Goal: Manage account settings

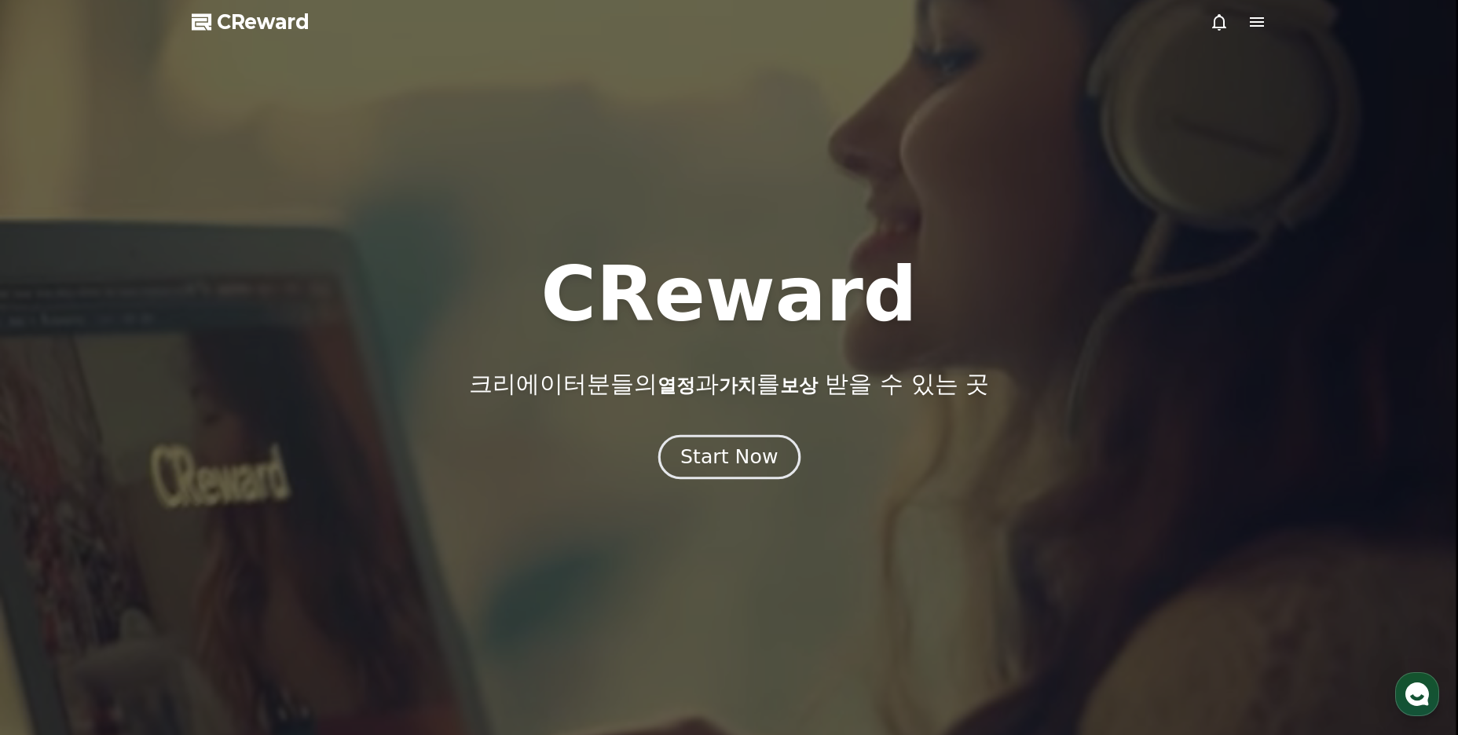
click at [756, 450] on div "Start Now" at bounding box center [728, 457] width 97 height 27
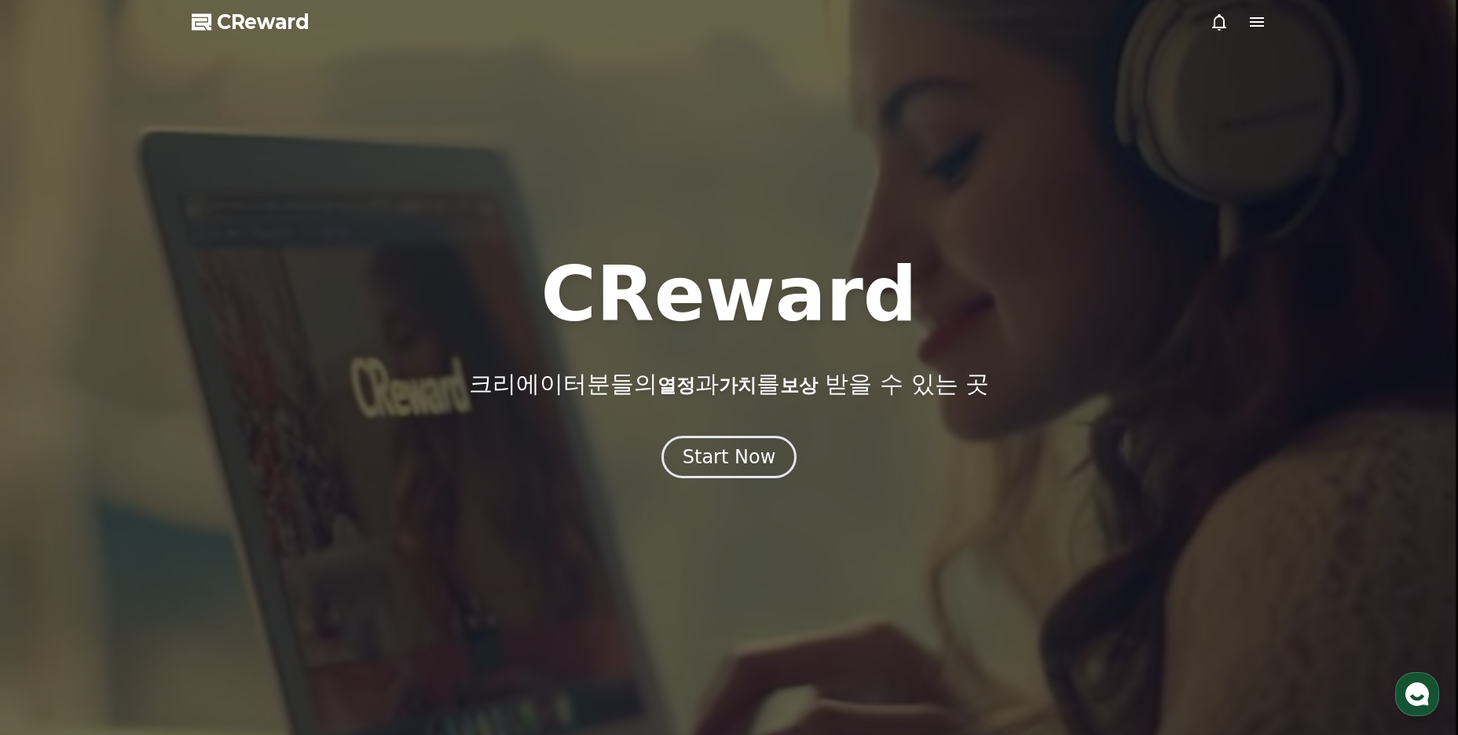
click at [1256, 21] on icon at bounding box center [1257, 21] width 14 height 9
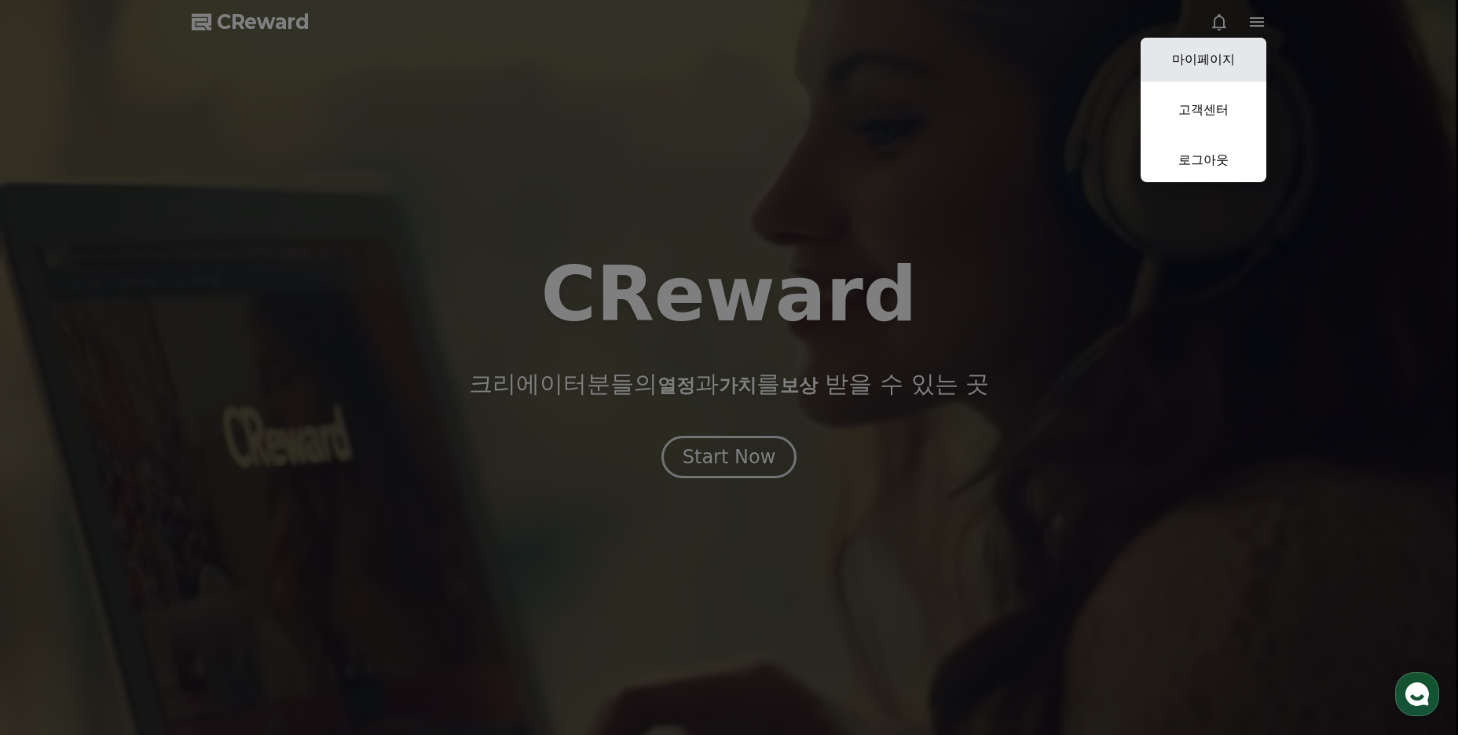
click at [1223, 64] on link "마이페이지" at bounding box center [1204, 60] width 126 height 44
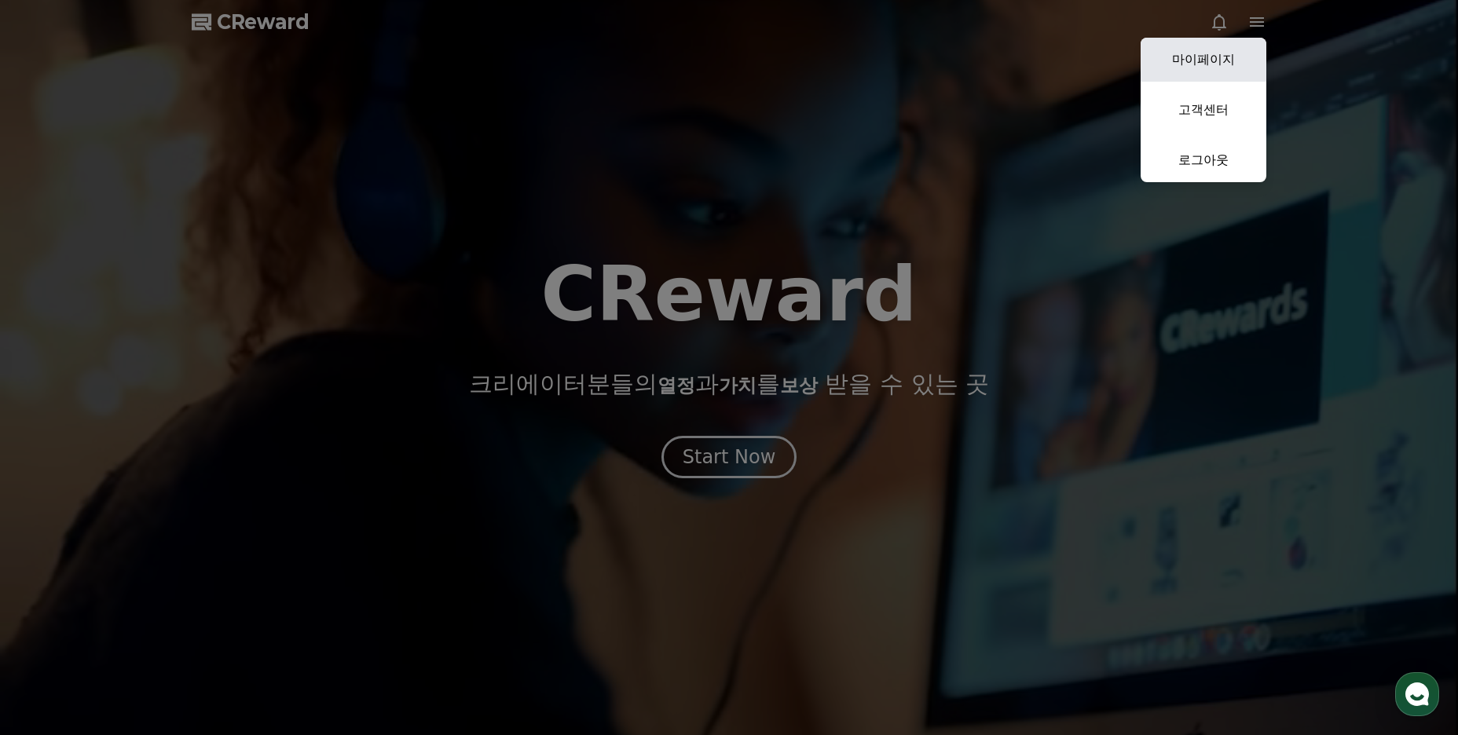
select select "**********"
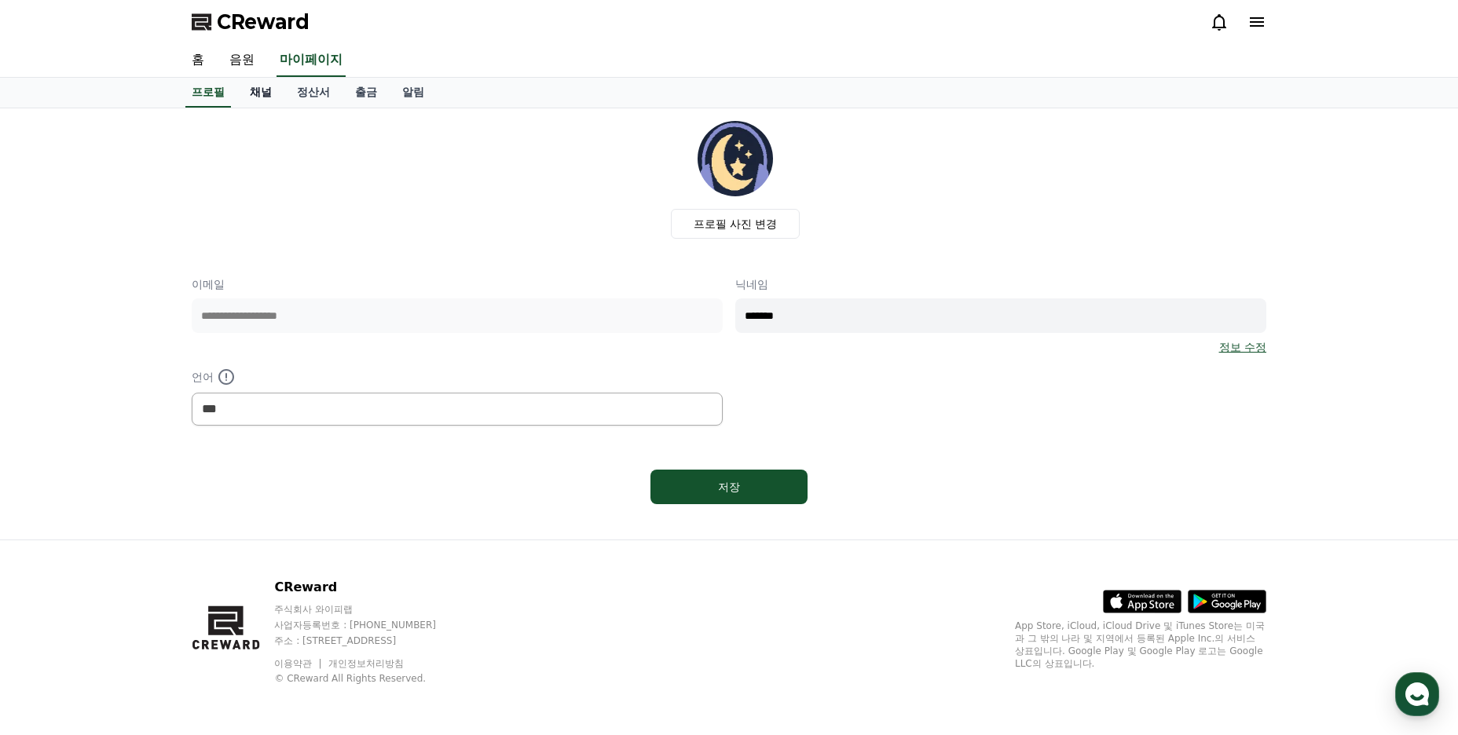
click at [264, 90] on link "채널" at bounding box center [260, 93] width 47 height 30
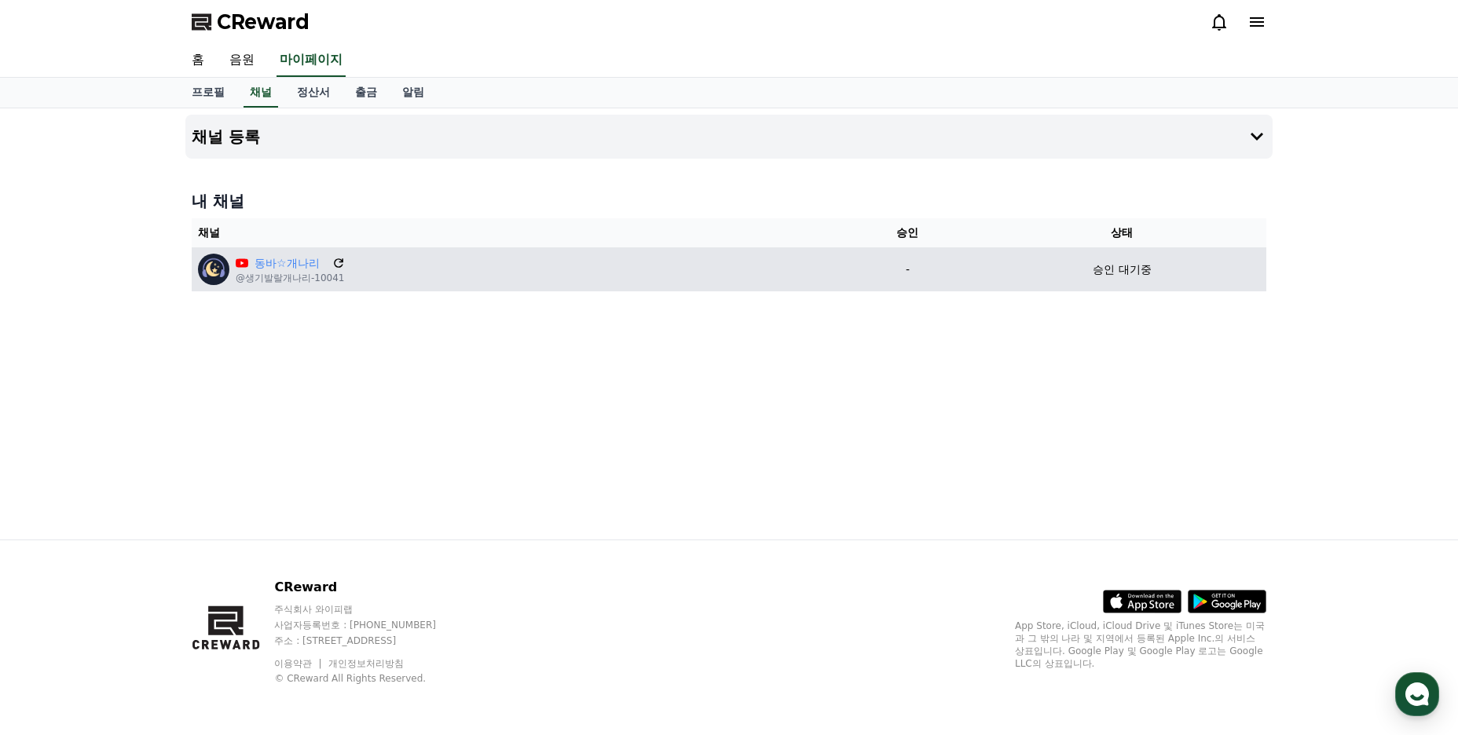
click at [337, 260] on icon at bounding box center [338, 262] width 9 height 9
